Goal: Task Accomplishment & Management: Use online tool/utility

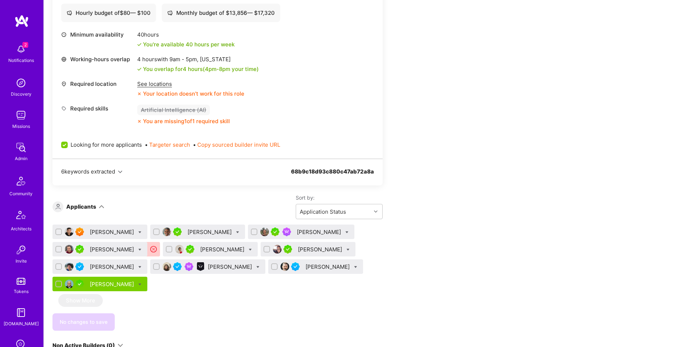
scroll to position [395, 0]
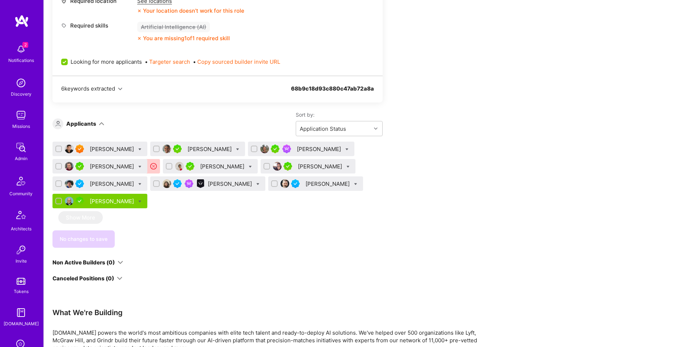
click at [438, 162] on div "Apply for a Mission Role We’re actively looking for builders. This is the best …" at bounding box center [269, 240] width 434 height 940
click at [109, 202] on div "[PERSON_NAME]" at bounding box center [113, 201] width 46 height 8
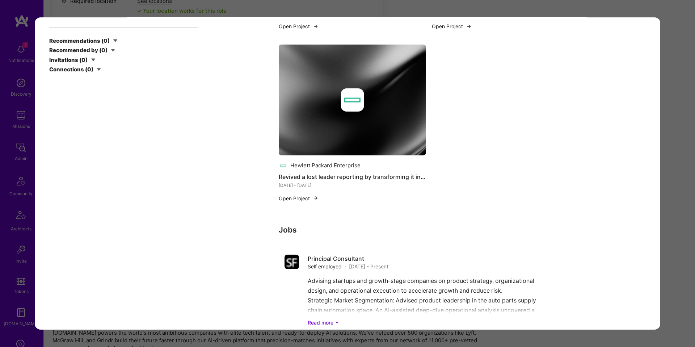
scroll to position [1370, 0]
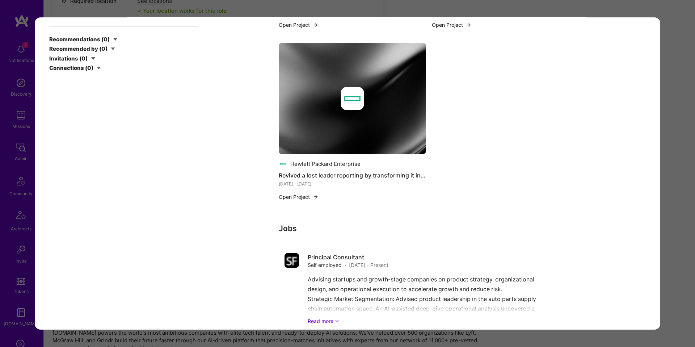
click at [668, 136] on div "Application 10 of 10 Evaluation scores Expertise level Very good Interpersonal …" at bounding box center [347, 173] width 695 height 347
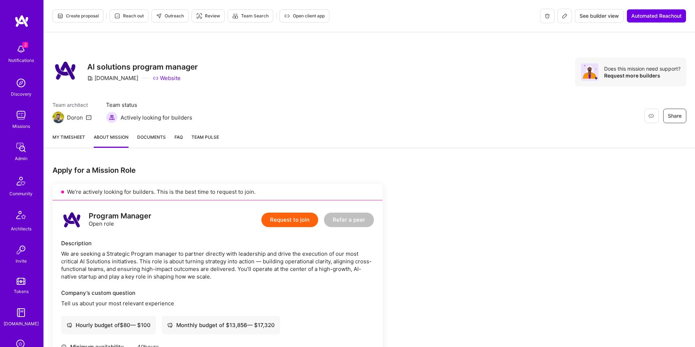
click at [92, 13] on span "Create proposal" at bounding box center [78, 16] width 42 height 7
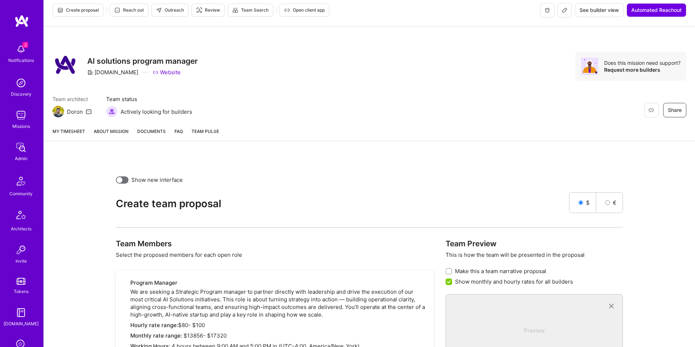
scroll to position [179, 0]
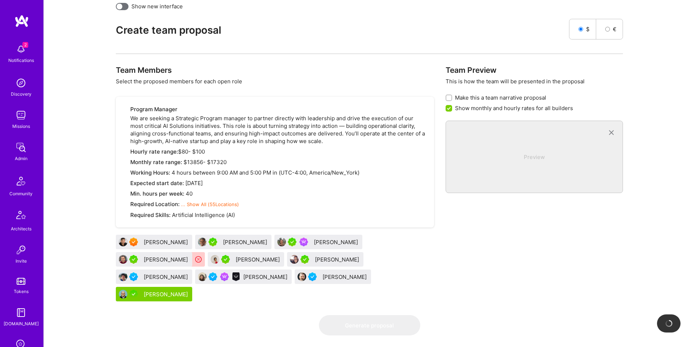
checkbox input "false"
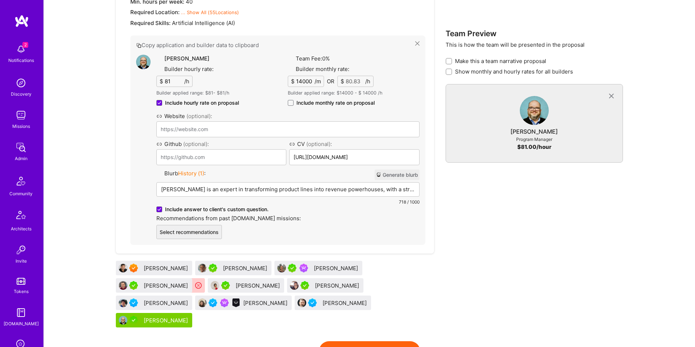
scroll to position [397, 0]
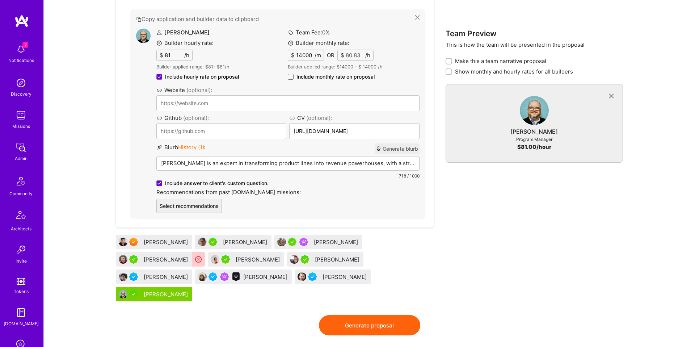
click at [175, 75] on span "Include hourly rate on proposal" at bounding box center [202, 76] width 74 height 7
click at [0, 0] on input "Include hourly rate on proposal" at bounding box center [0, 0] width 0 height 0
click at [384, 315] on button "Generate proposal" at bounding box center [369, 325] width 101 height 20
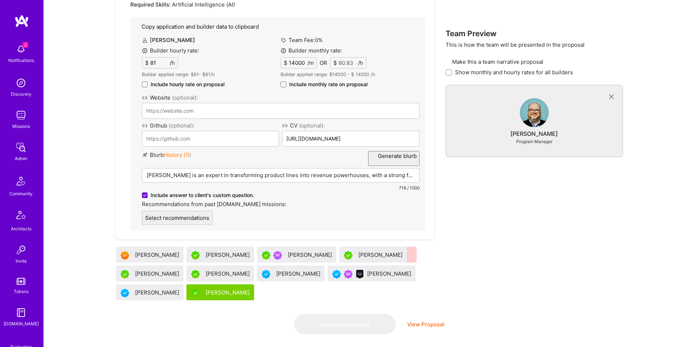
scroll to position [0, 0]
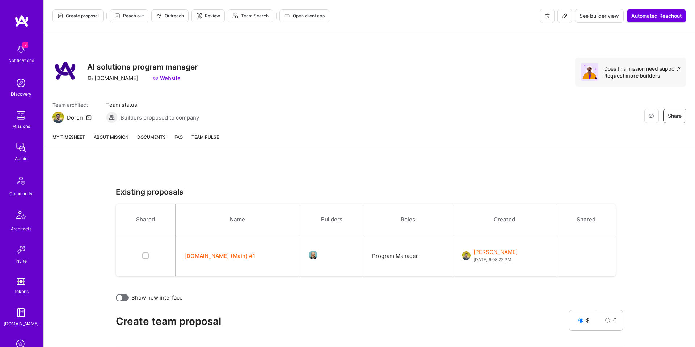
click at [210, 257] on button "[DOMAIN_NAME] (Main) #1" at bounding box center [219, 256] width 71 height 8
